Goal: Information Seeking & Learning: Learn about a topic

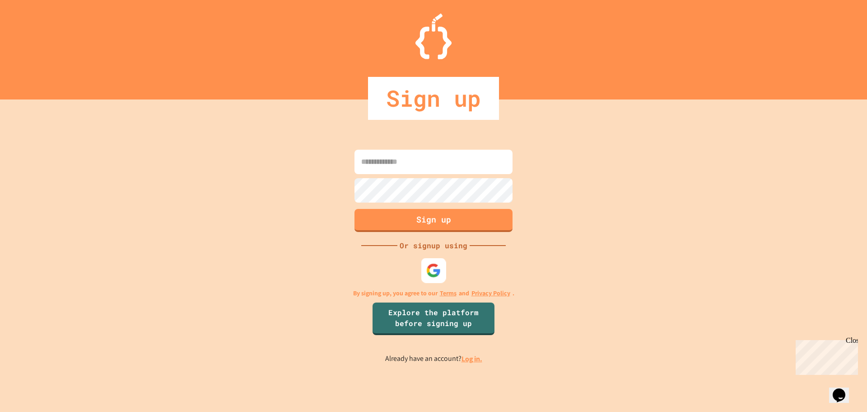
click at [427, 274] on img at bounding box center [433, 269] width 15 height 15
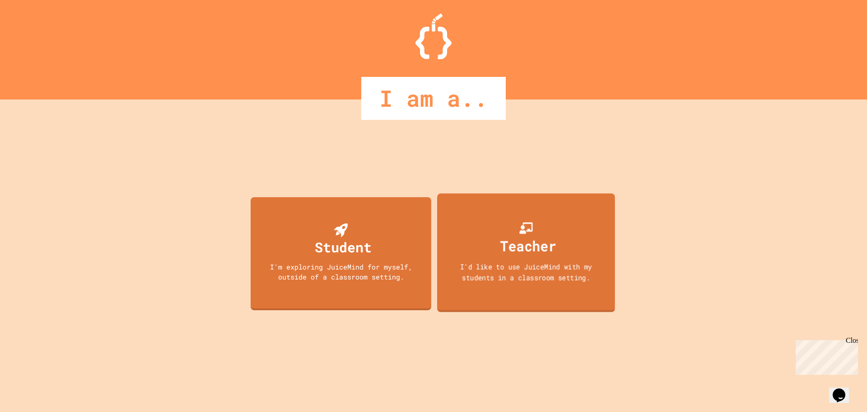
drag, startPoint x: 499, startPoint y: 292, endPoint x: 491, endPoint y: 292, distance: 8.1
drag, startPoint x: 491, startPoint y: 292, endPoint x: 417, endPoint y: 384, distance: 118.0
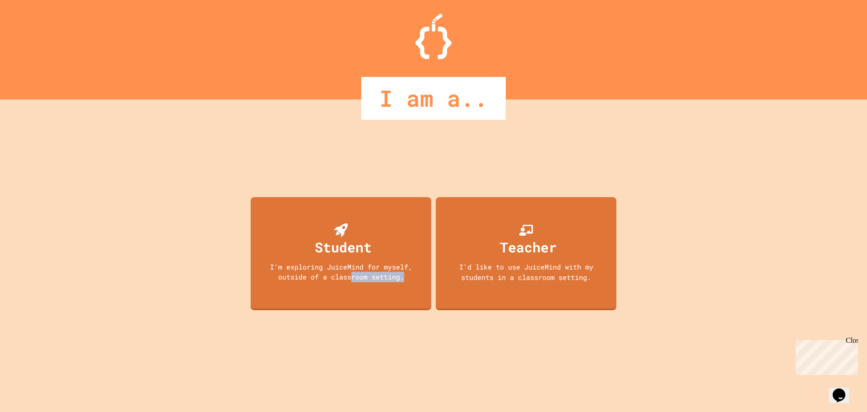
drag, startPoint x: 417, startPoint y: 384, endPoint x: 347, endPoint y: 378, distance: 71.3
click at [347, 378] on div "Student I'm exploring JuiceMind for myself, outside of a classroom setting. Tea…" at bounding box center [433, 255] width 370 height 312
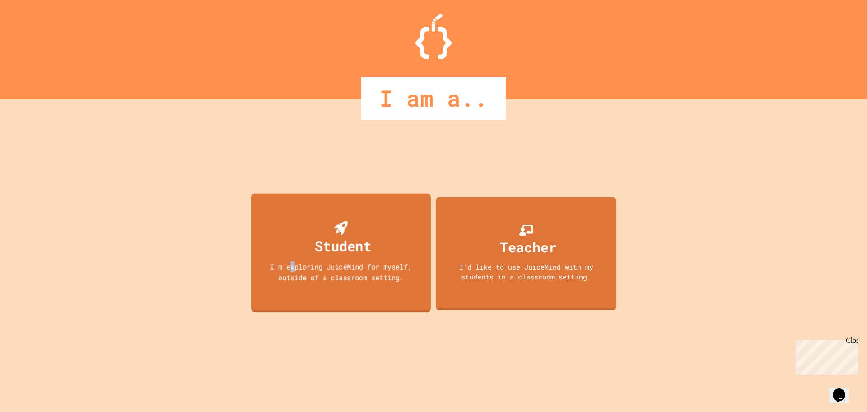
click at [292, 265] on div "I'm exploring JuiceMind for myself, outside of a classroom setting." at bounding box center [341, 271] width 162 height 21
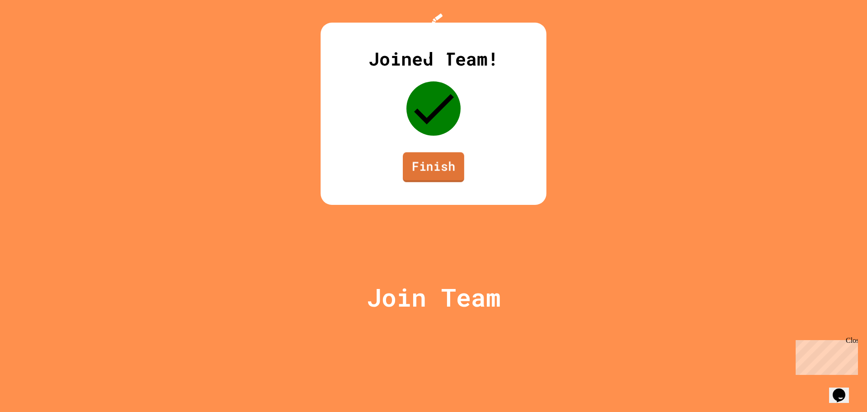
click at [412, 182] on link "Finish" at bounding box center [433, 167] width 61 height 30
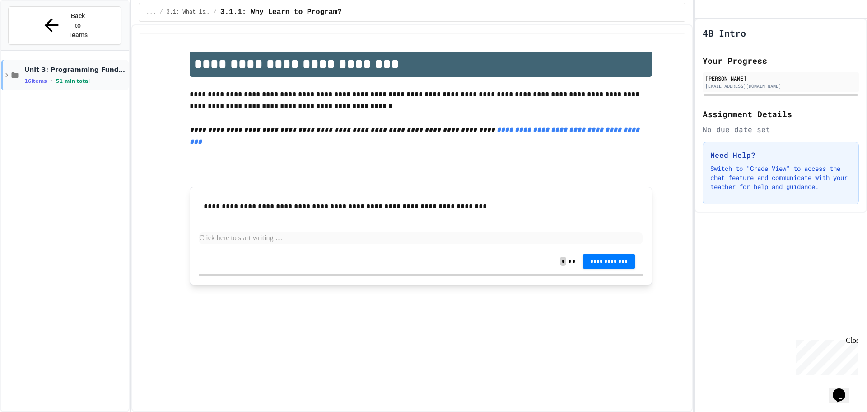
click at [7, 71] on icon at bounding box center [7, 75] width 8 height 8
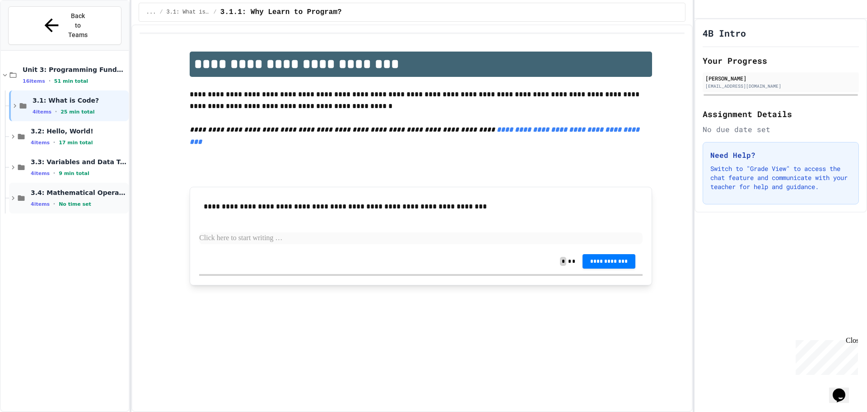
click at [14, 183] on div "3.4: Mathematical Operators 4 items • No time set" at bounding box center [69, 198] width 120 height 31
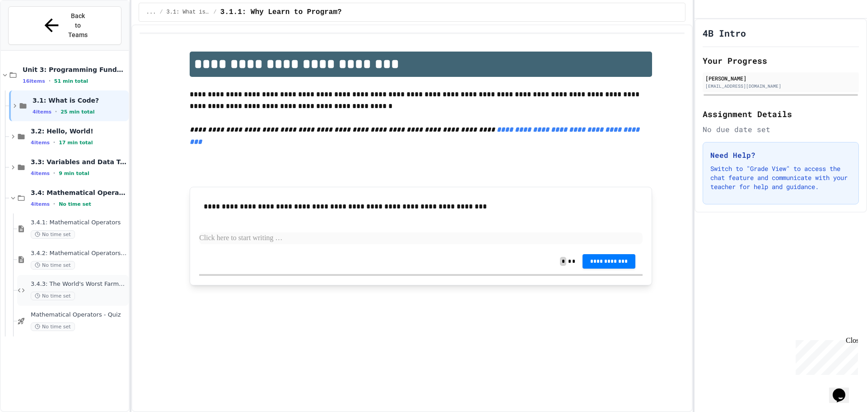
click at [19, 275] on div "3.4.3: The World's Worst Farmers Market No time set" at bounding box center [73, 290] width 112 height 31
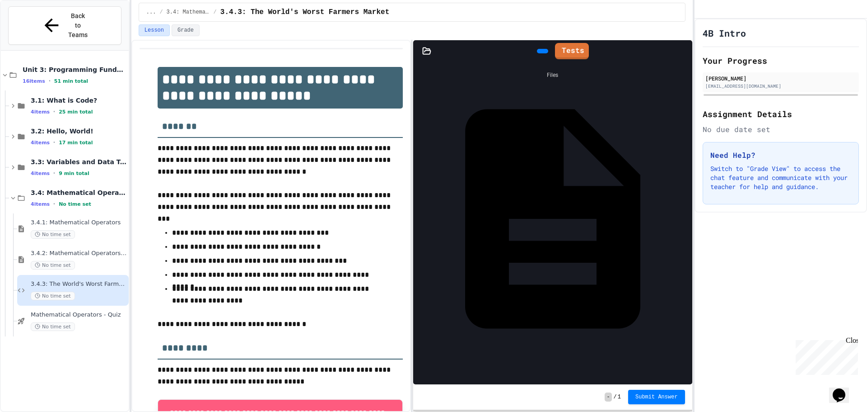
click at [745, 277] on div "4B Intro Your Progress [PERSON_NAME] [EMAIL_ADDRESS][DOMAIN_NAME] Assignment De…" at bounding box center [781, 215] width 173 height 393
click at [542, 51] on icon at bounding box center [542, 51] width 0 height 0
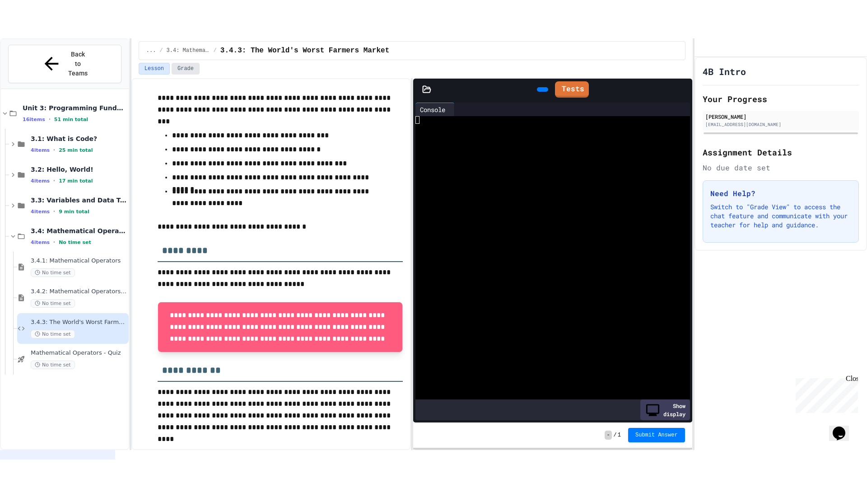
scroll to position [136, 0]
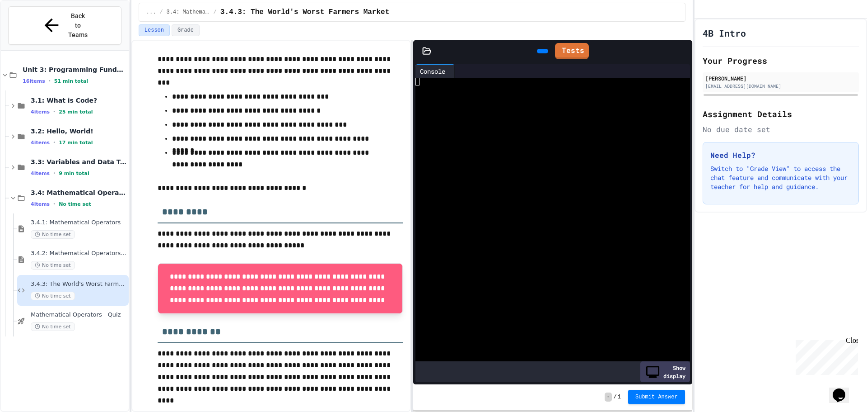
drag, startPoint x: 679, startPoint y: 43, endPoint x: 679, endPoint y: 106, distance: 62.3
click at [684, 50] on div at bounding box center [688, 51] width 9 height 21
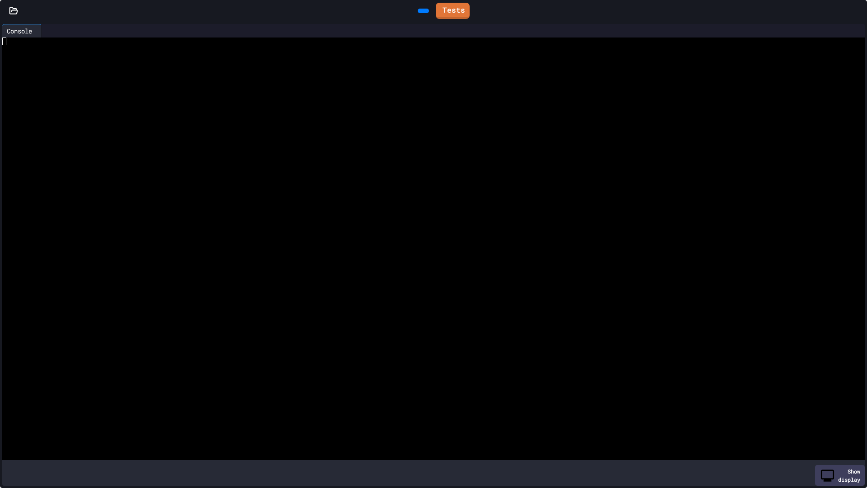
click at [858, 11] on icon at bounding box center [858, 11] width 0 height 0
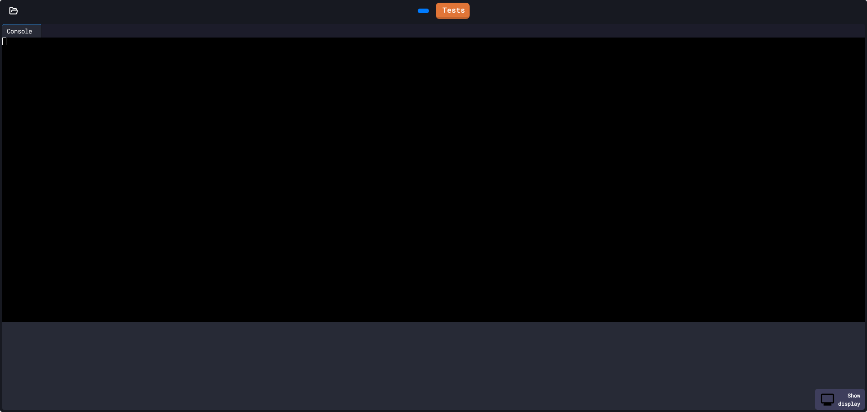
scroll to position [0, 0]
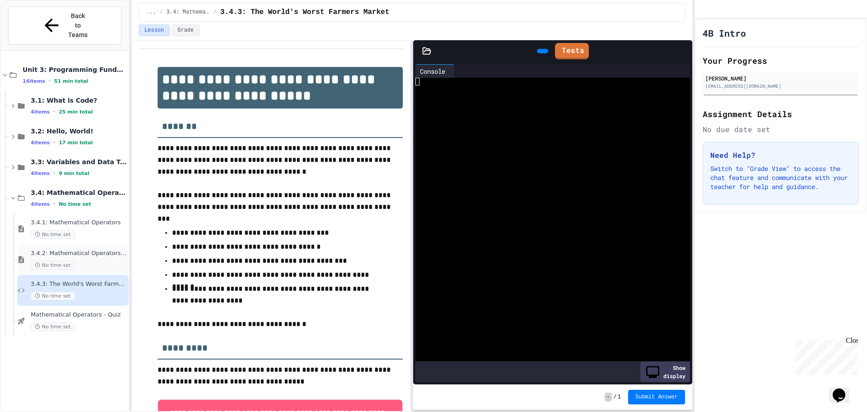
click at [57, 249] on span "3.4.2: Mathematical Operators - Review" at bounding box center [79, 253] width 96 height 8
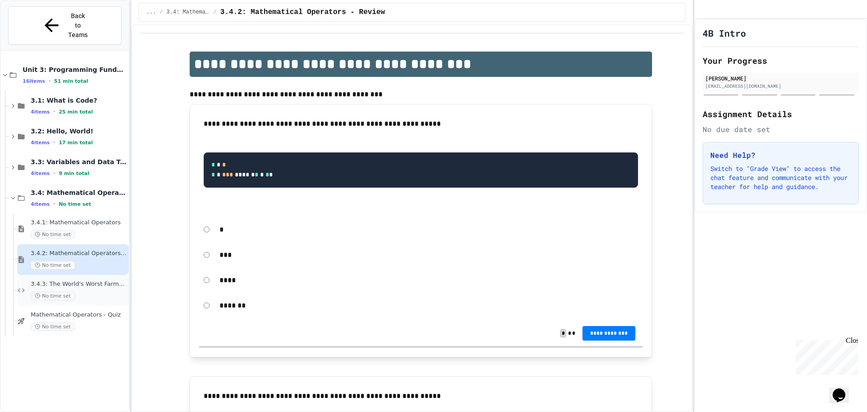
click at [39, 280] on div "3.4.3: The World's Worst Farmers Market No time set" at bounding box center [79, 290] width 96 height 20
